Goal: Find specific page/section: Find specific page/section

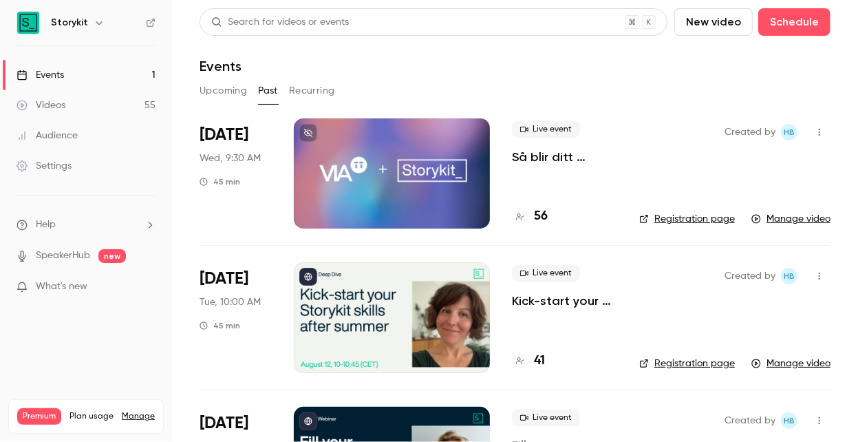
scroll to position [1887, 0]
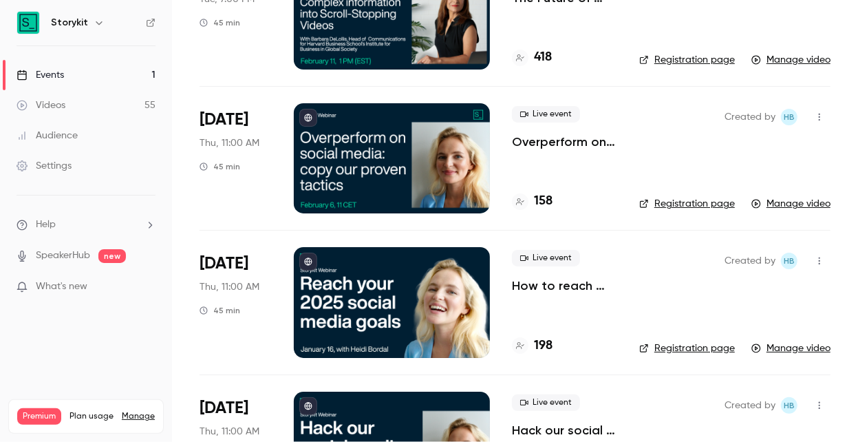
click at [70, 76] on link "Events 1" at bounding box center [86, 75] width 172 height 30
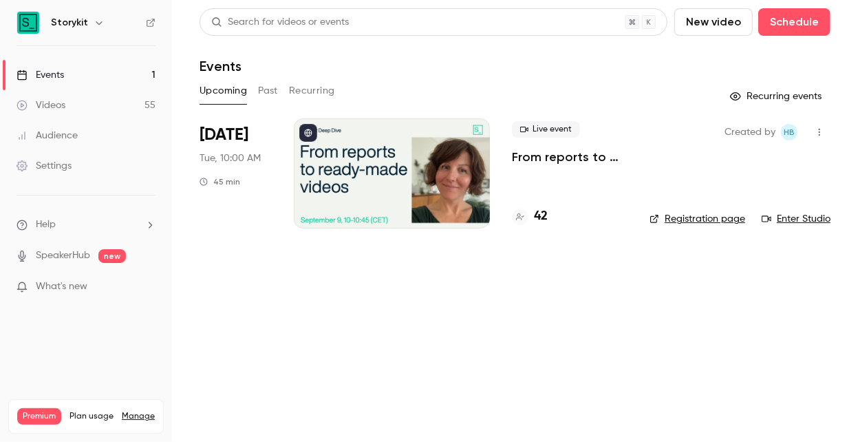
click at [268, 87] on button "Past" at bounding box center [268, 91] width 20 height 22
